Goal: Information Seeking & Learning: Learn about a topic

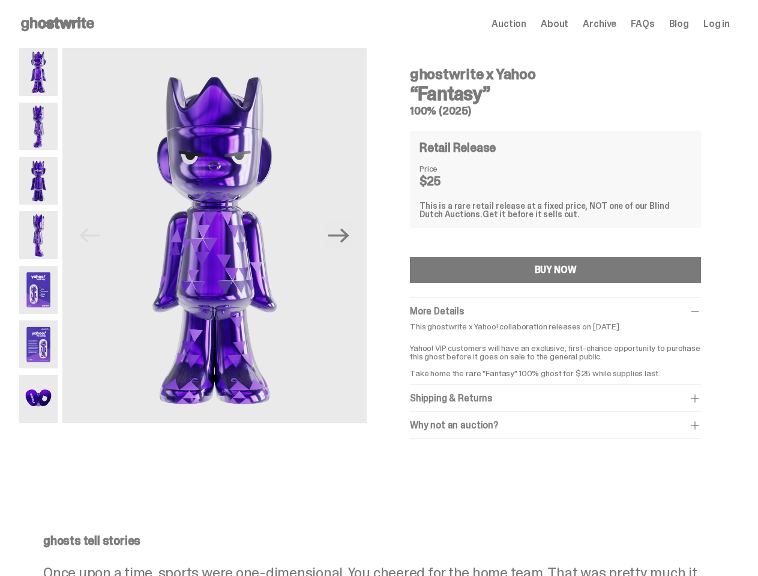
click at [379, 288] on div "Previous Next ghostwrite x Yahoo “Fantasy” 100% (2025) Retail Release Price $25…" at bounding box center [374, 262] width 711 height 429
click at [221, 235] on img at bounding box center [214, 238] width 304 height 381
click at [343, 235] on icon "Next" at bounding box center [338, 235] width 21 height 14
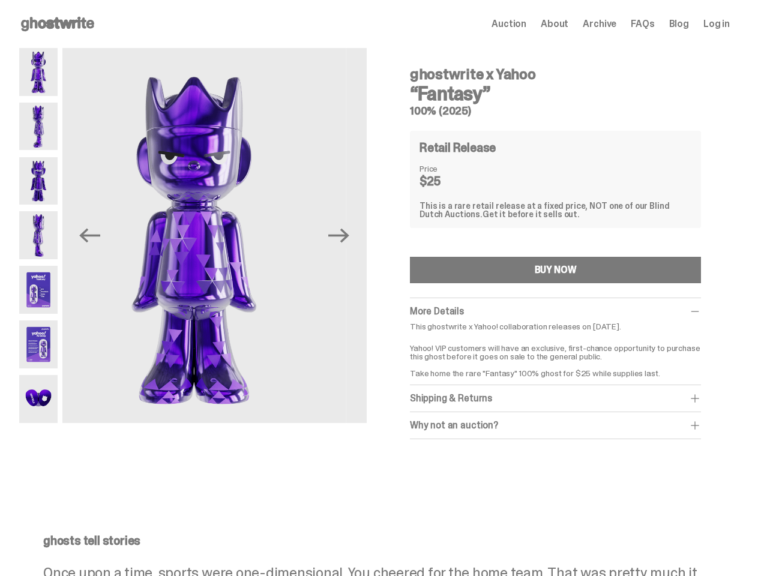
click at [0, 70] on div "ghostwrite x Yahoo “Fantasy” 100% (2025) Previous Next ghostwrite x Yahoo “Fant…" at bounding box center [374, 262] width 749 height 429
